Goal: Task Accomplishment & Management: Complete application form

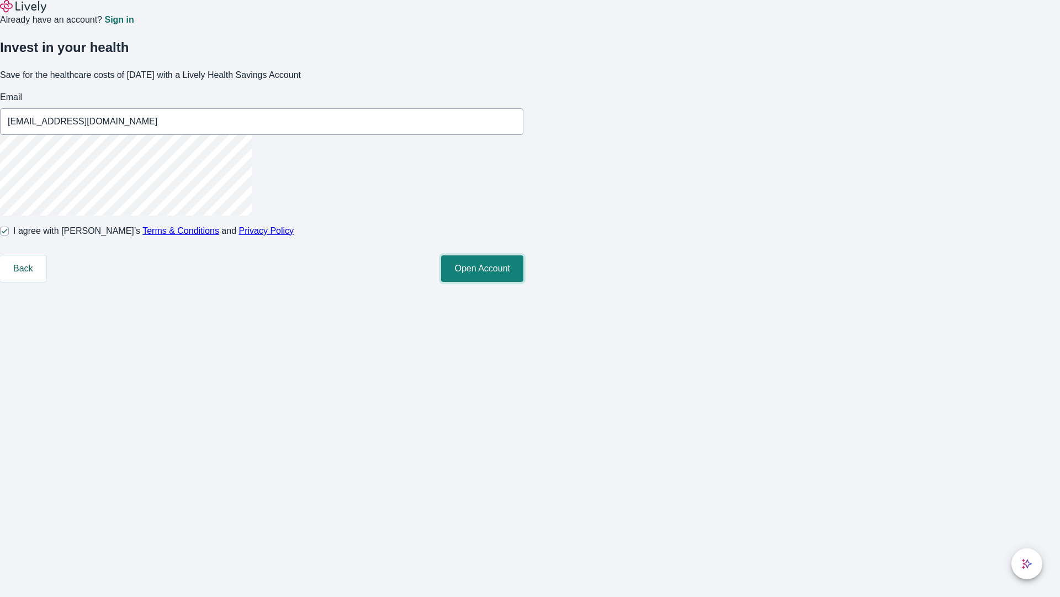
click at [524, 282] on button "Open Account" at bounding box center [482, 268] width 82 height 27
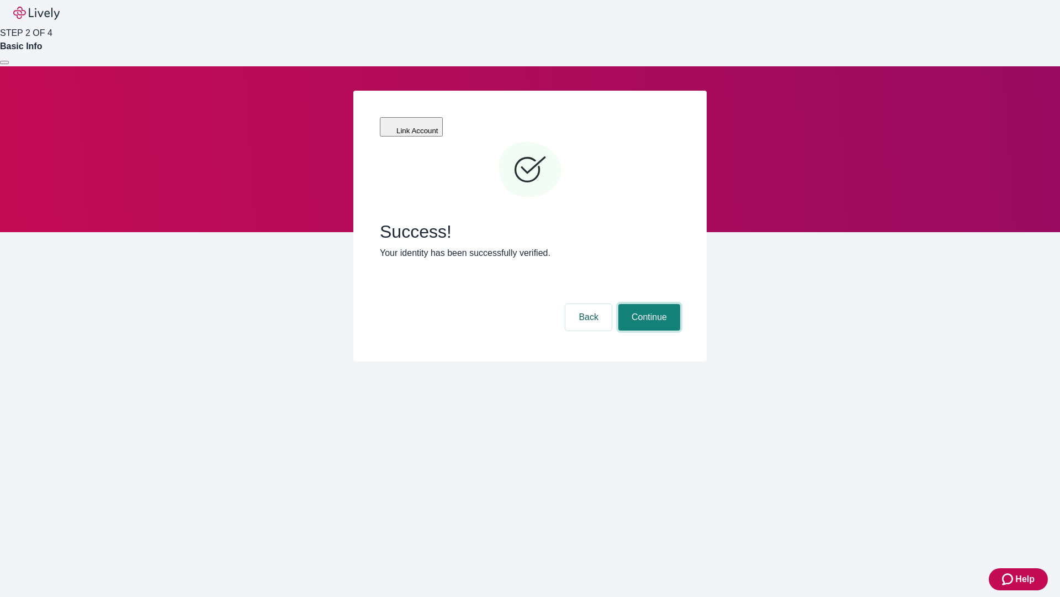
click at [648, 304] on button "Continue" at bounding box center [650, 317] width 62 height 27
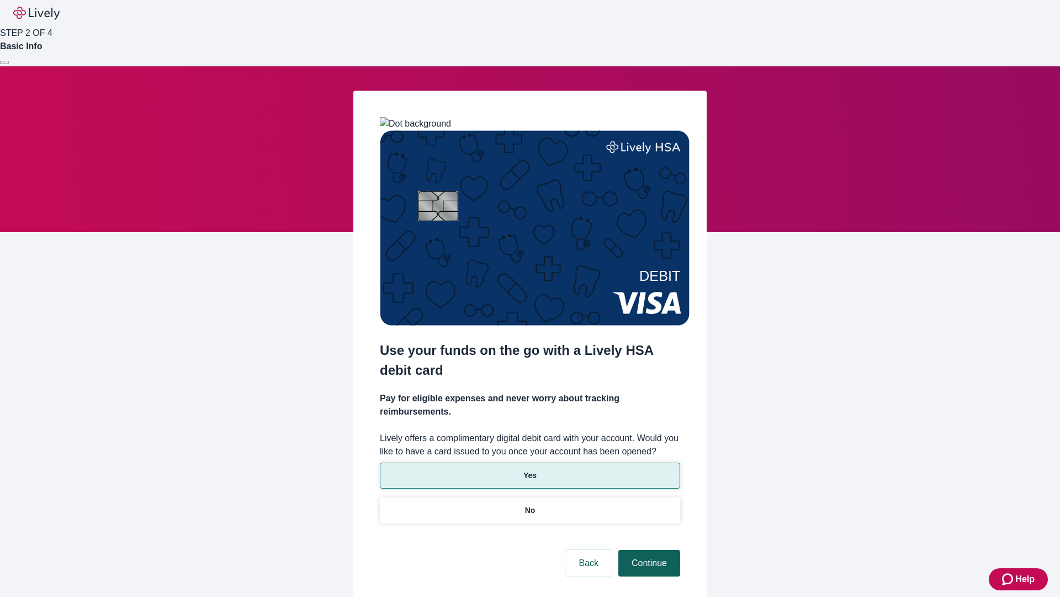
click at [530, 469] on p "Yes" at bounding box center [530, 475] width 13 height 12
click at [648, 550] on button "Continue" at bounding box center [650, 563] width 62 height 27
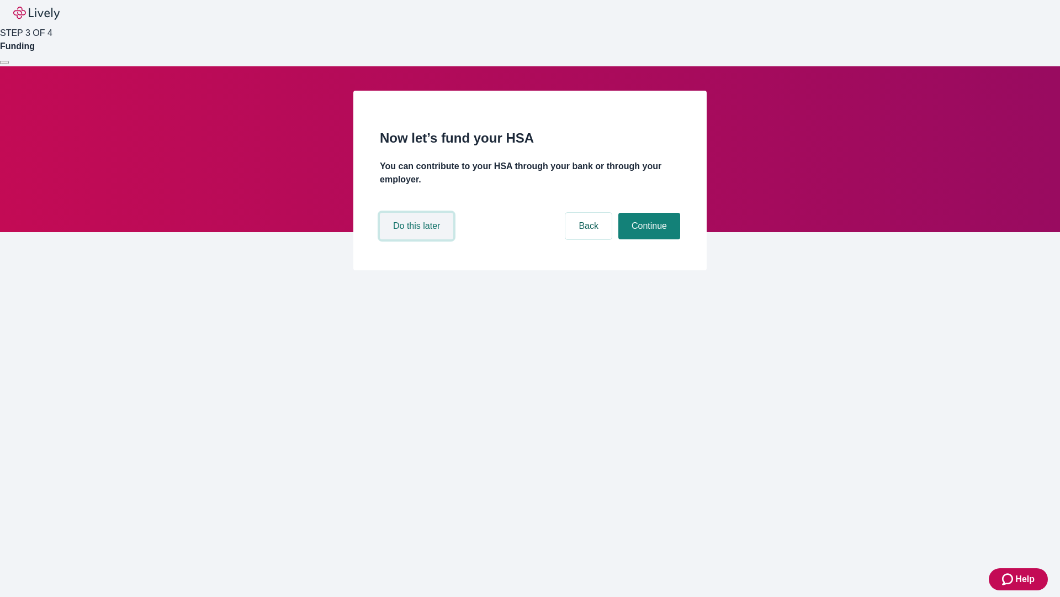
click at [418, 239] on button "Do this later" at bounding box center [416, 226] width 73 height 27
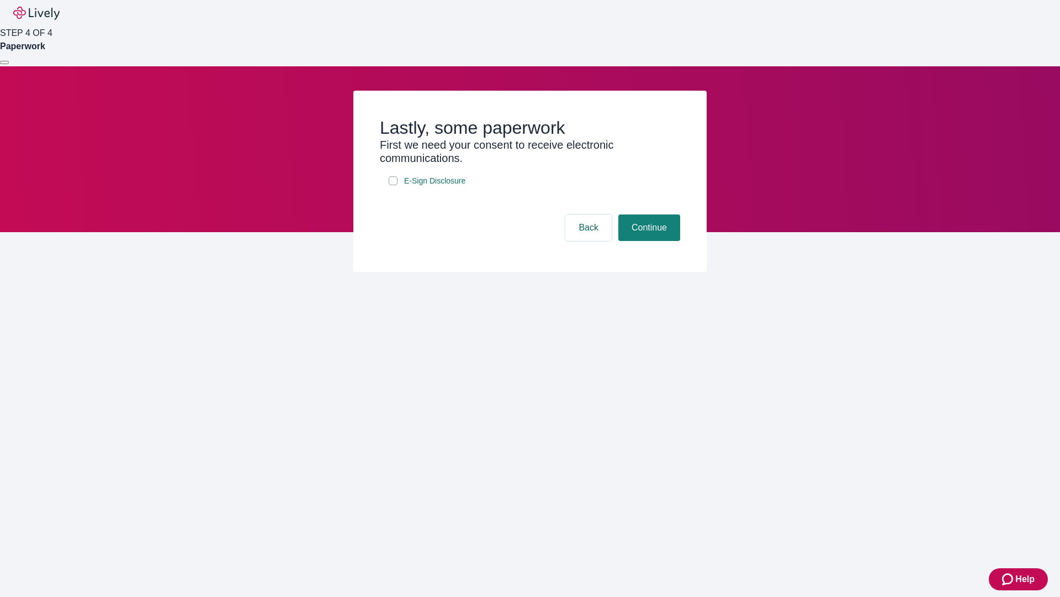
click at [393, 185] on input "E-Sign Disclosure" at bounding box center [393, 180] width 9 height 9
checkbox input "true"
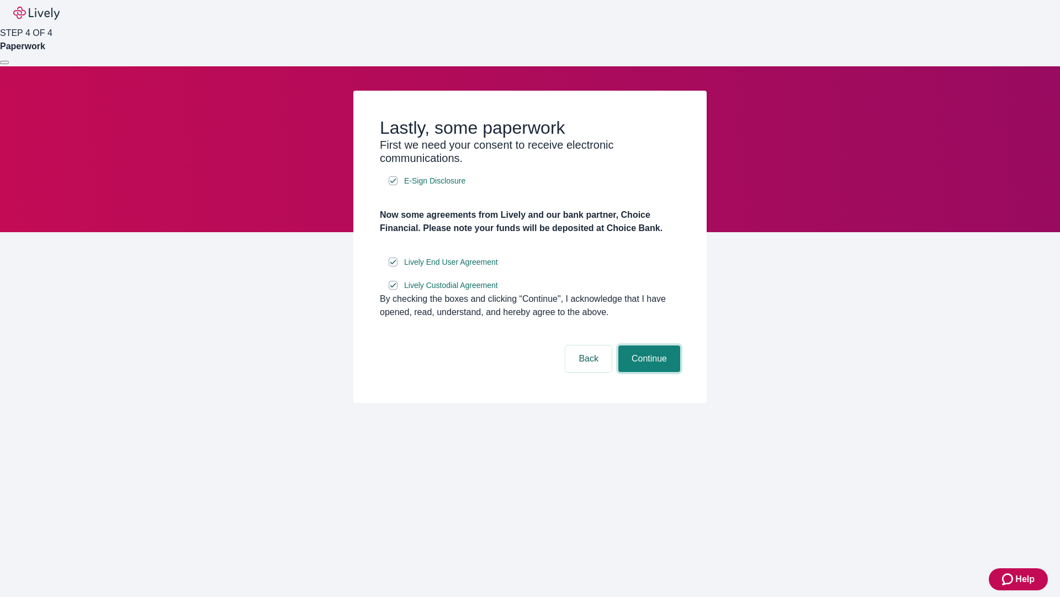
click at [648, 372] on button "Continue" at bounding box center [650, 358] width 62 height 27
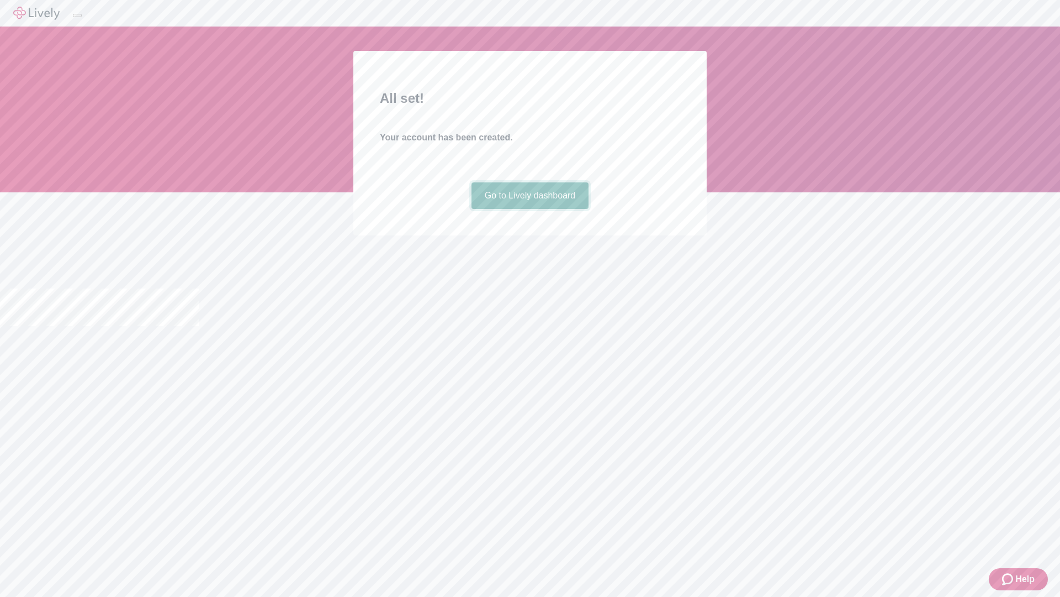
click at [530, 209] on link "Go to Lively dashboard" at bounding box center [531, 195] width 118 height 27
